Goal: Transaction & Acquisition: Purchase product/service

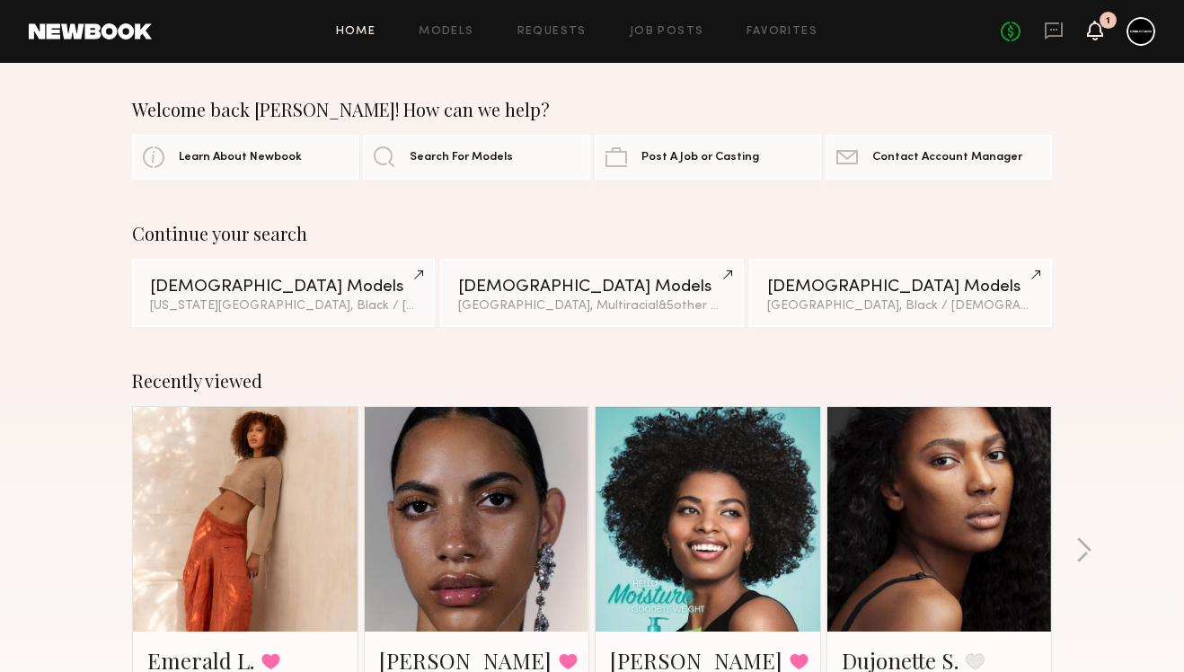
click at [1098, 35] on icon at bounding box center [1095, 29] width 14 height 13
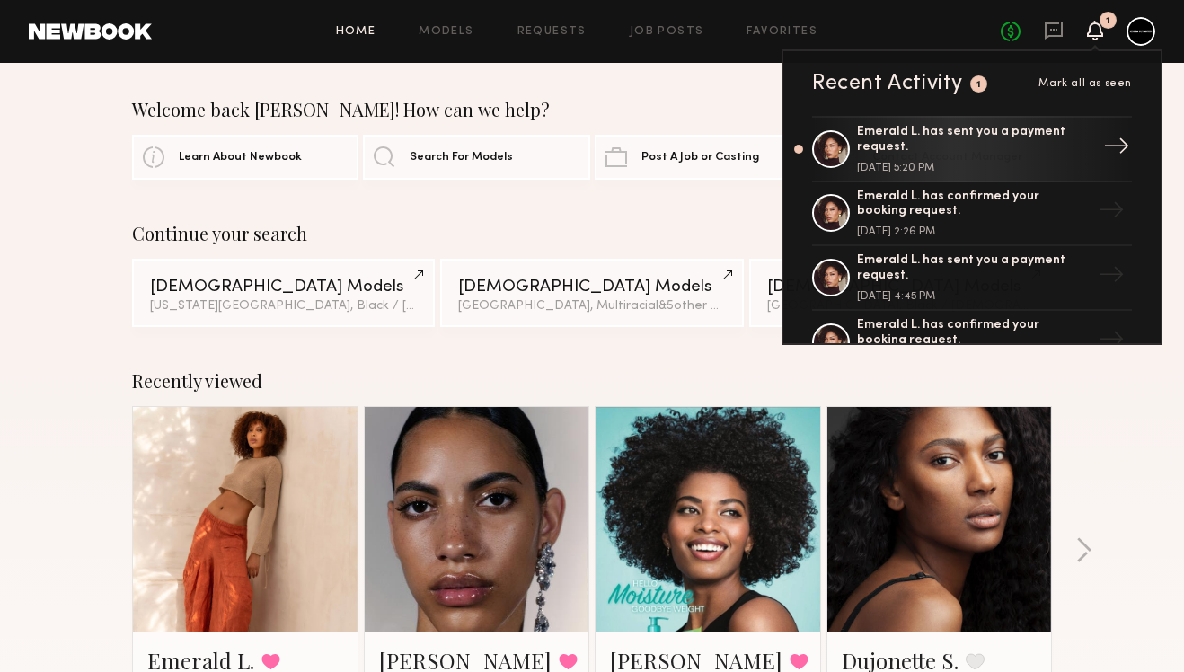
click at [995, 147] on div "Emerald L. has sent you a payment request." at bounding box center [974, 140] width 234 height 31
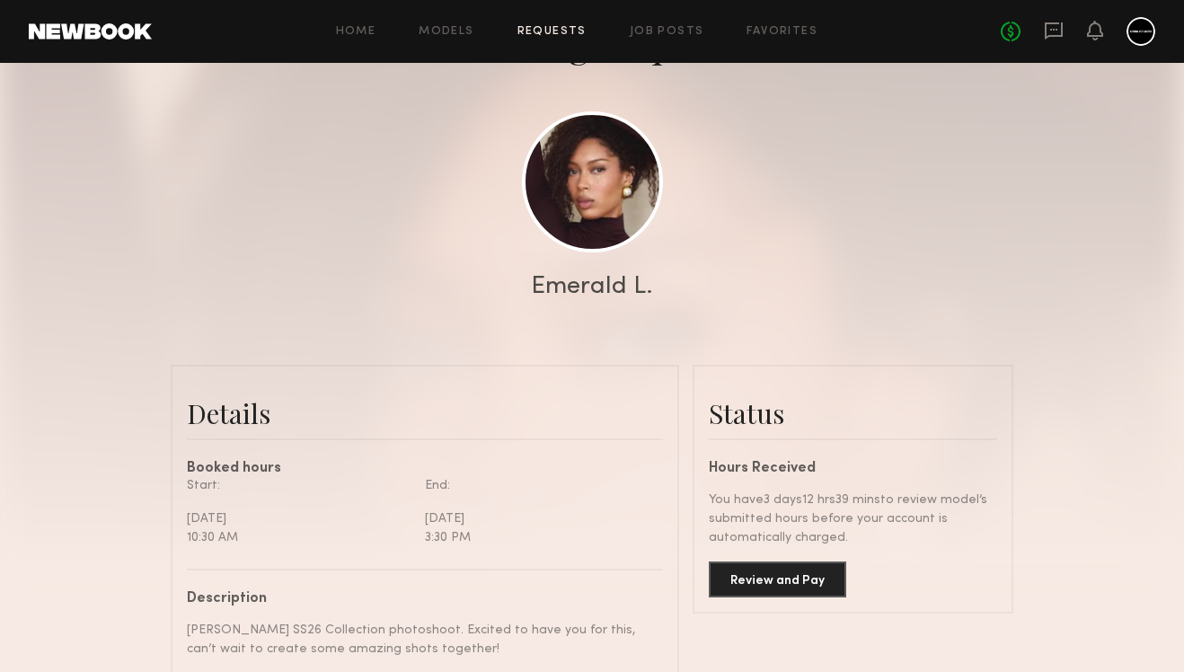
scroll to position [182, 0]
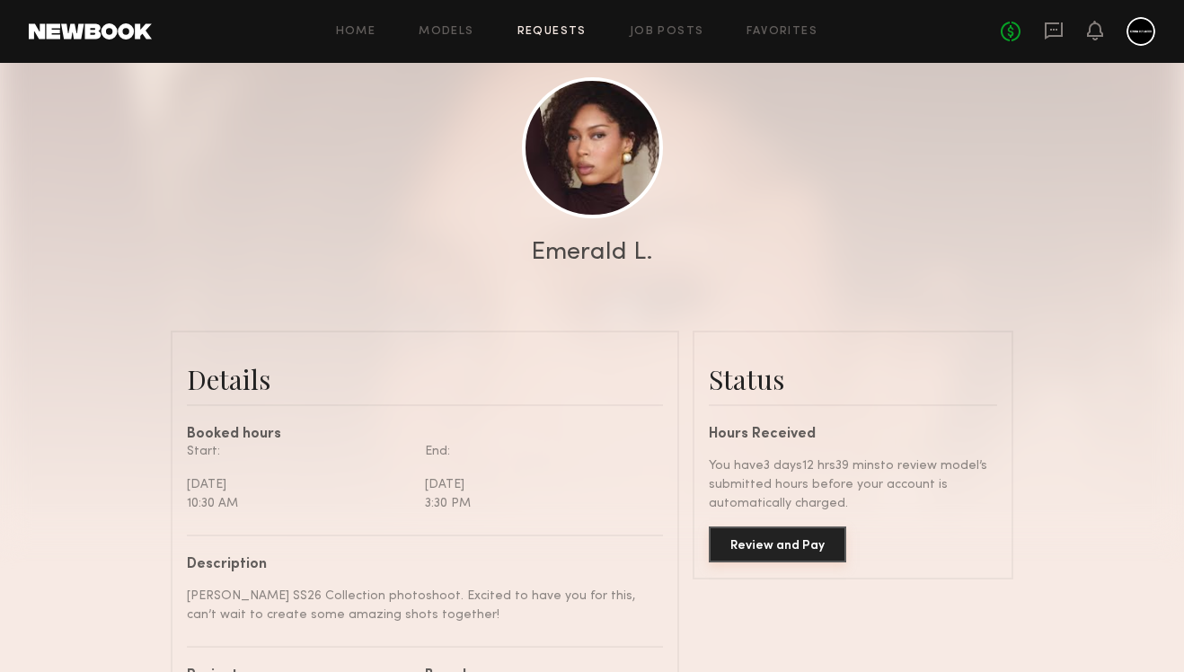
click at [748, 544] on button "Review and Pay" at bounding box center [777, 544] width 137 height 36
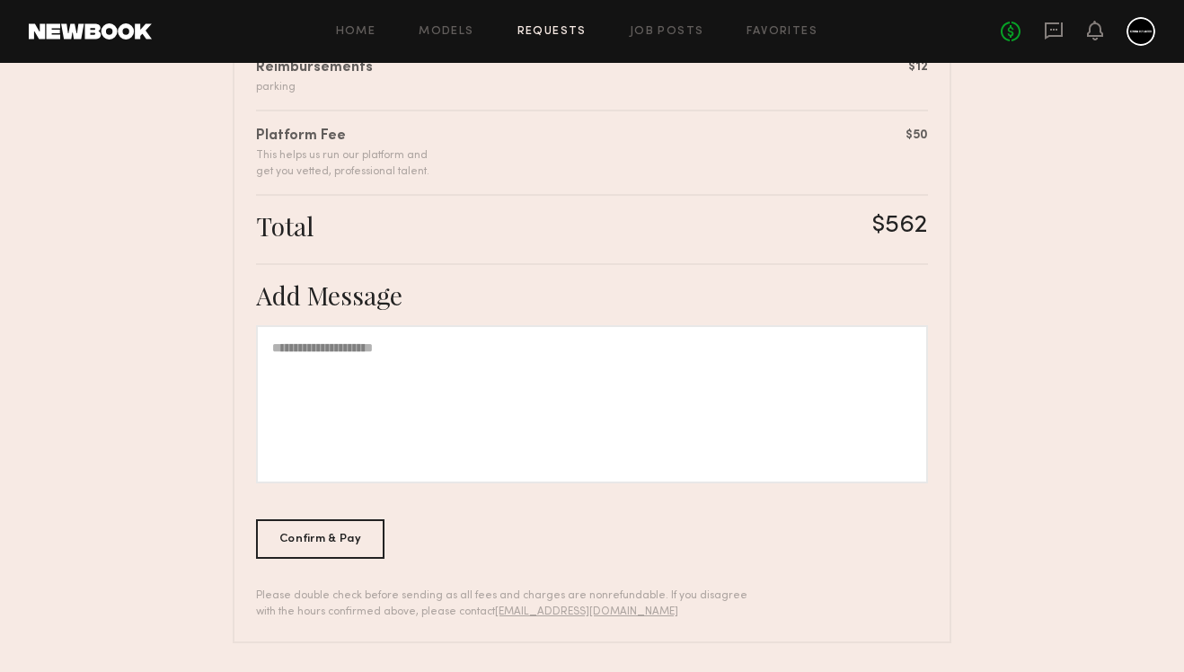
scroll to position [544, 0]
click at [375, 540] on div "Confirm & Pay" at bounding box center [320, 539] width 128 height 40
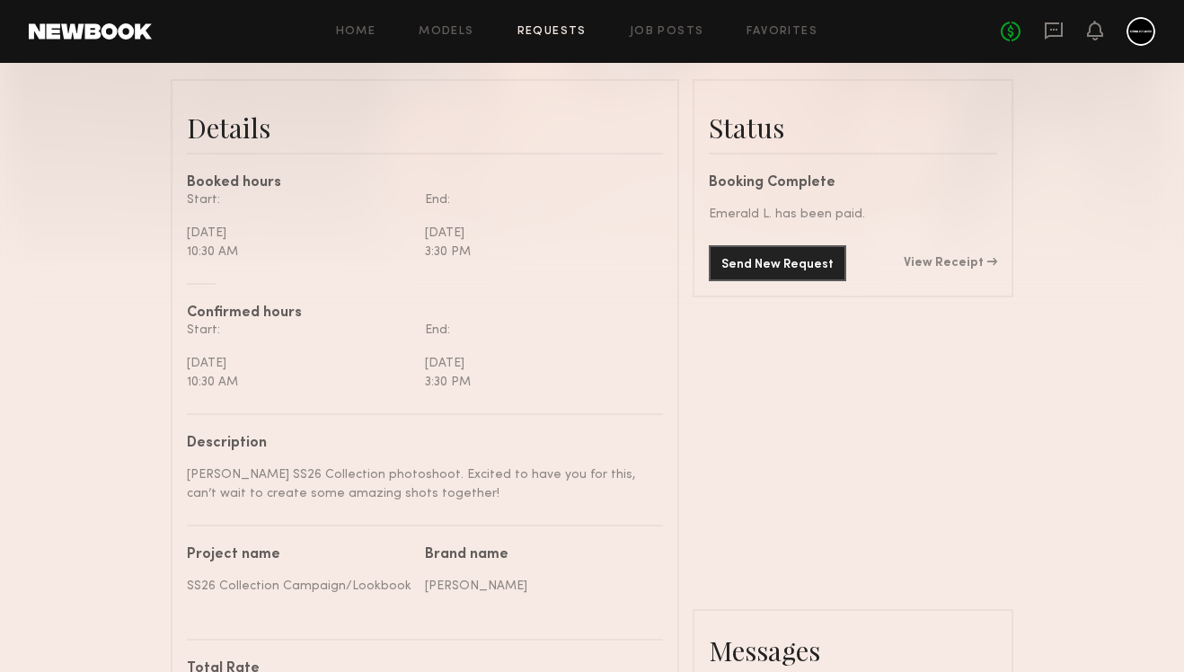
scroll to position [452, 0]
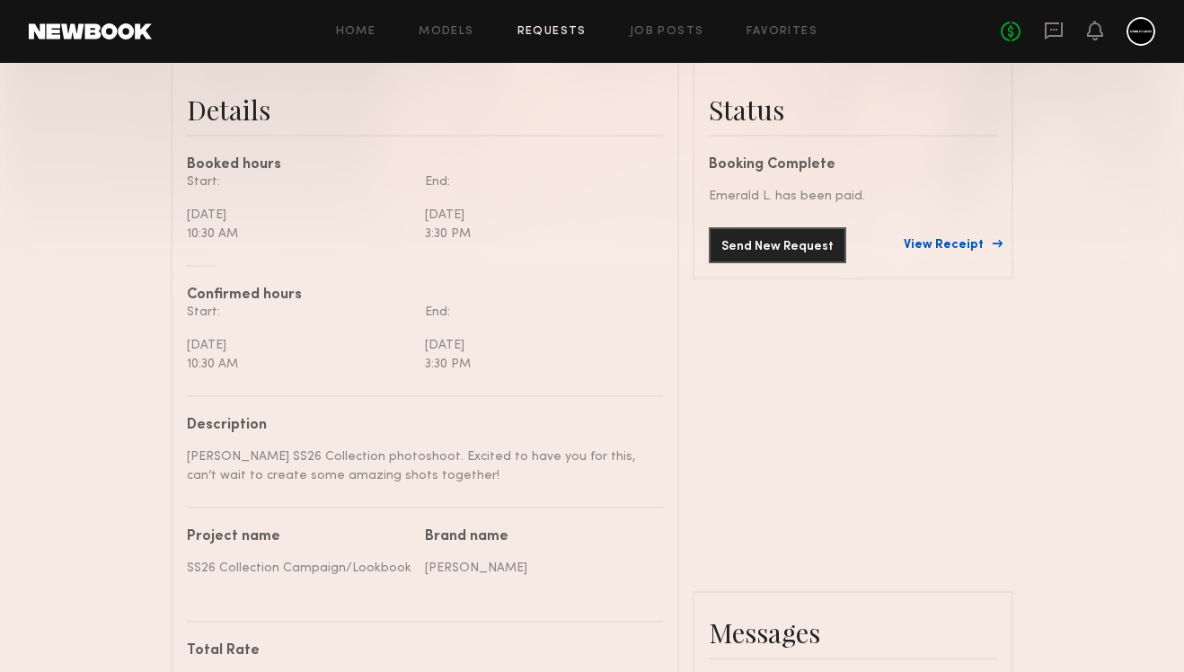
click at [963, 247] on link "View Receipt" at bounding box center [950, 245] width 93 height 13
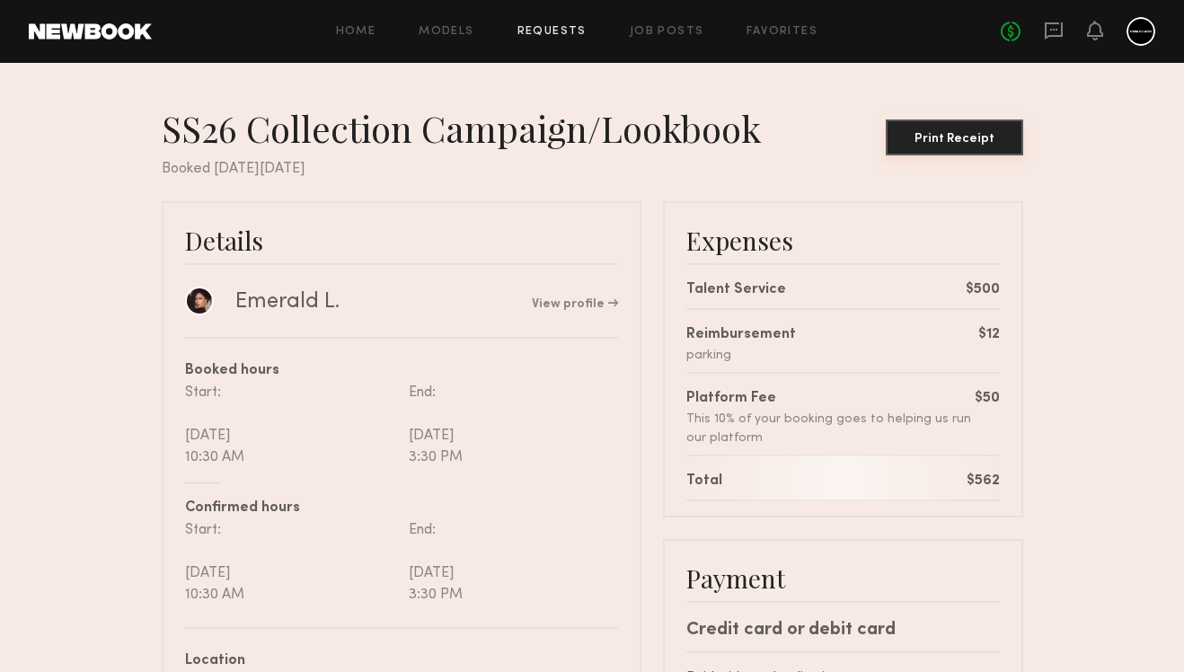
click at [943, 145] on button "Print Receipt" at bounding box center [954, 137] width 137 height 36
click at [966, 133] on div "Print Receipt" at bounding box center [954, 139] width 123 height 13
click at [908, 148] on button "Print Receipt" at bounding box center [954, 137] width 137 height 36
click at [1101, 31] on icon at bounding box center [1095, 29] width 14 height 13
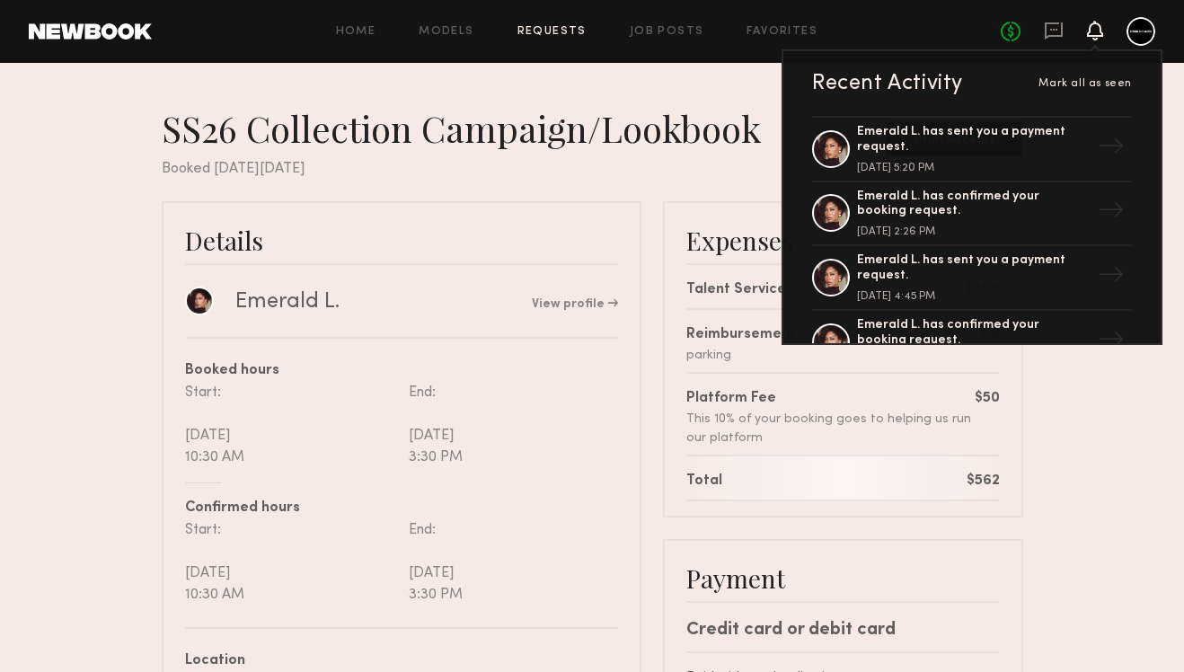
click at [1148, 34] on div at bounding box center [1141, 31] width 29 height 29
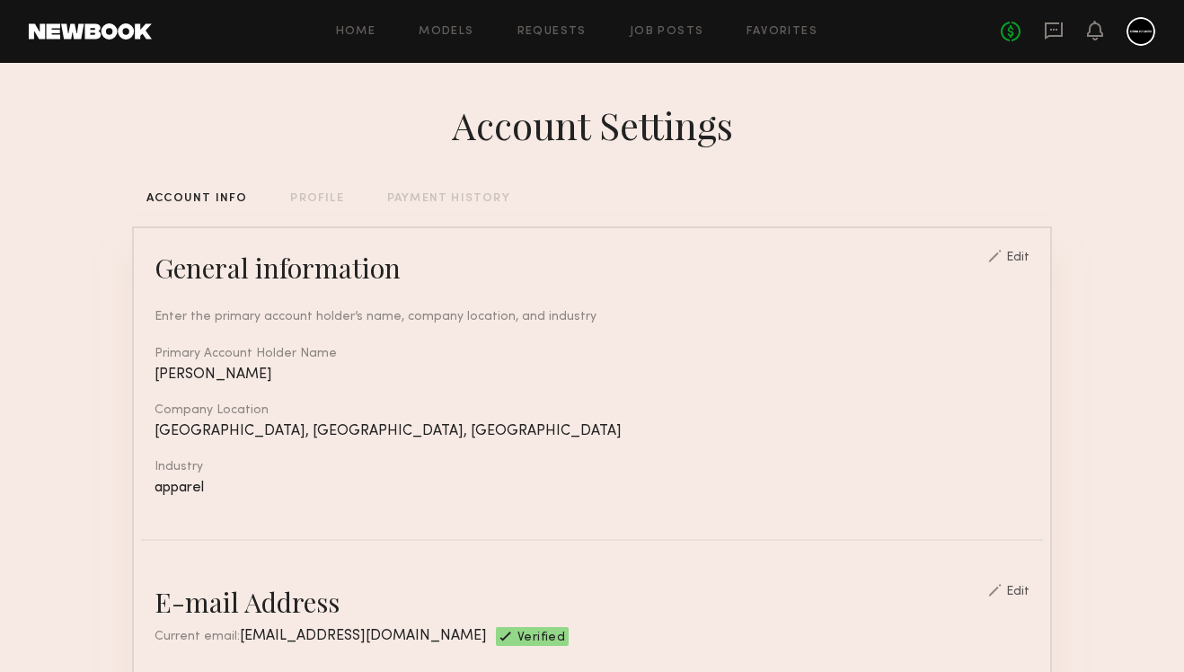
click at [425, 204] on div "PAYMENT HISTORY" at bounding box center [448, 199] width 123 height 12
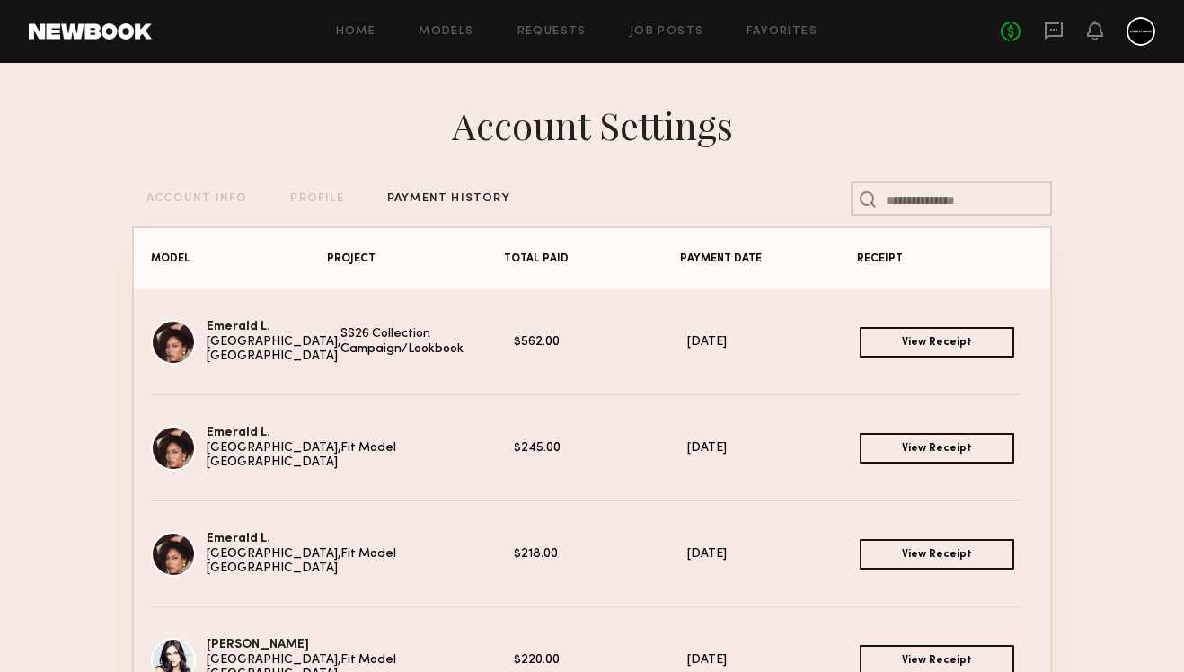
click at [871, 456] on link "View Receipt" at bounding box center [937, 448] width 155 height 31
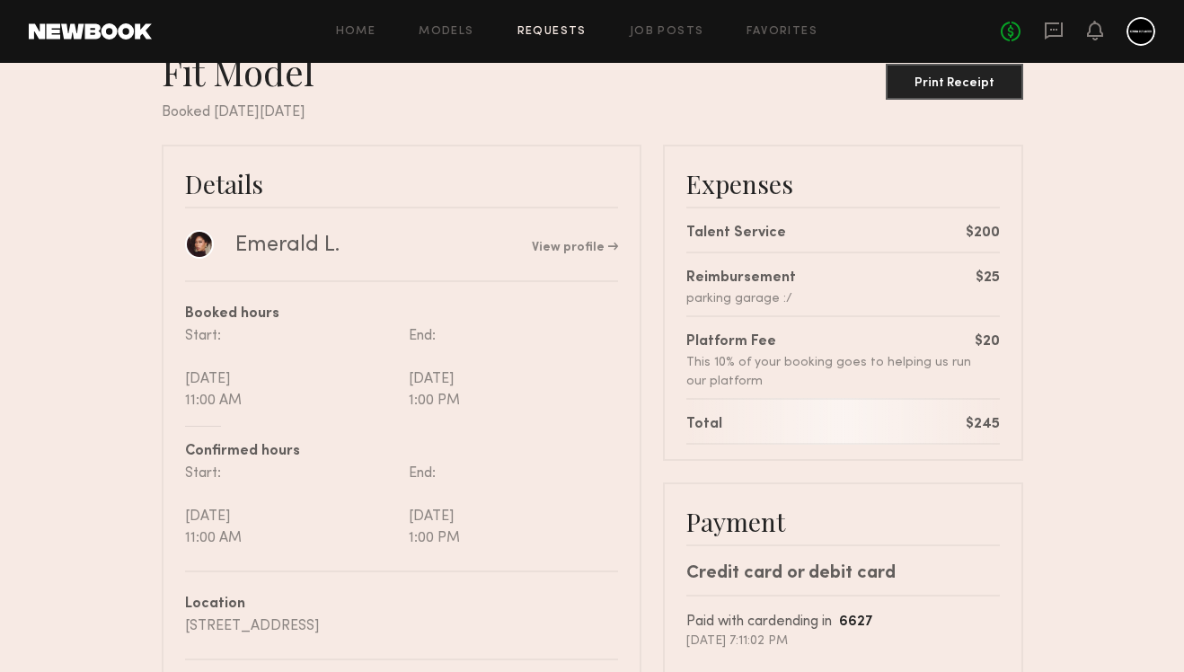
scroll to position [57, 0]
click at [1168, 37] on header "Home Models Requests Job Posts Favorites Sign Out No fees up to $5,000" at bounding box center [592, 31] width 1184 height 63
click at [1146, 35] on div at bounding box center [1141, 31] width 29 height 29
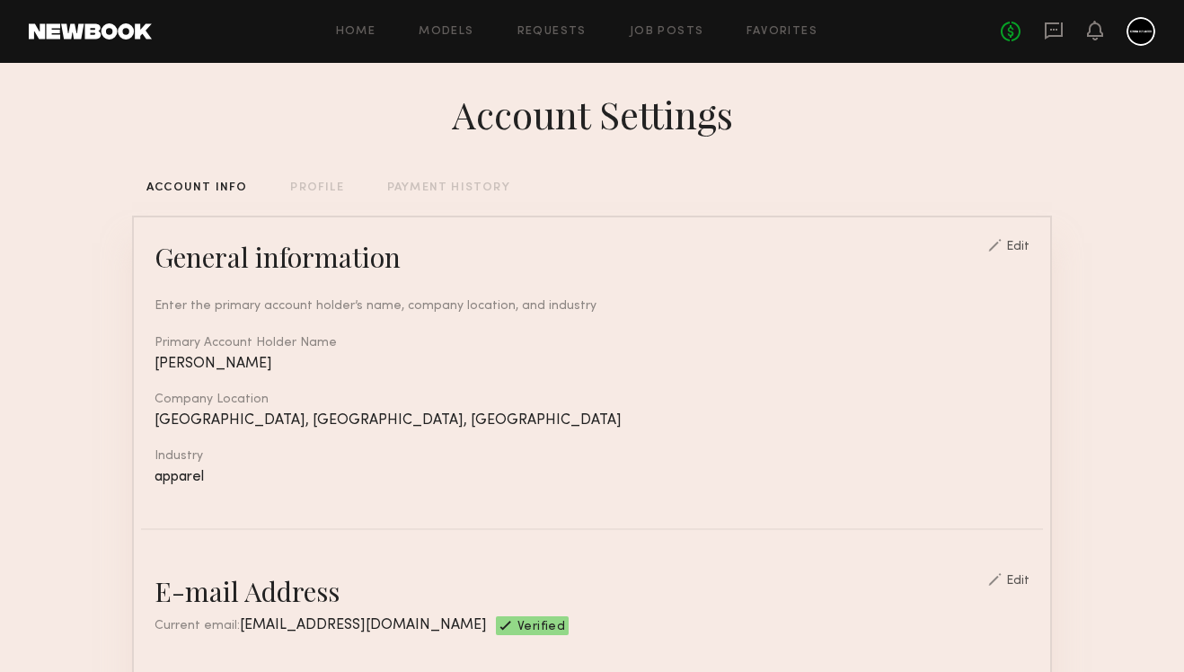
scroll to position [13, 0]
click at [427, 190] on div "PAYMENT HISTORY" at bounding box center [448, 187] width 123 height 12
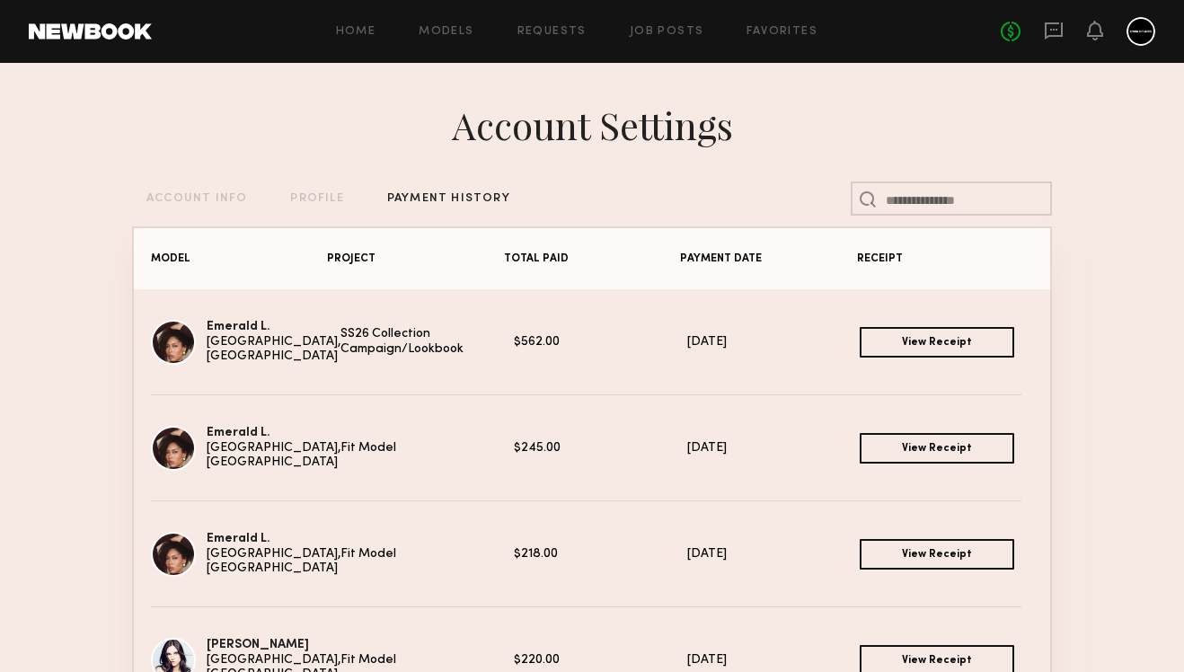
click at [904, 549] on link "View Receipt" at bounding box center [937, 554] width 155 height 31
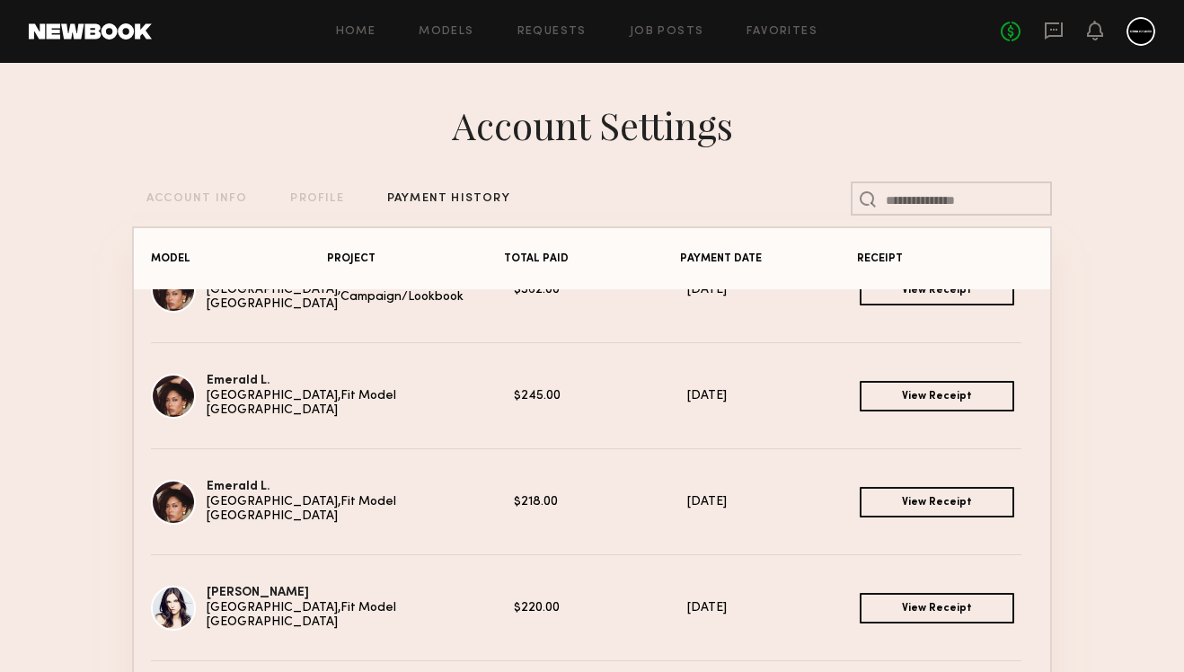
scroll to position [52, 0]
click at [939, 614] on link "View Receipt" at bounding box center [937, 608] width 155 height 31
